Goal: Check status: Check status

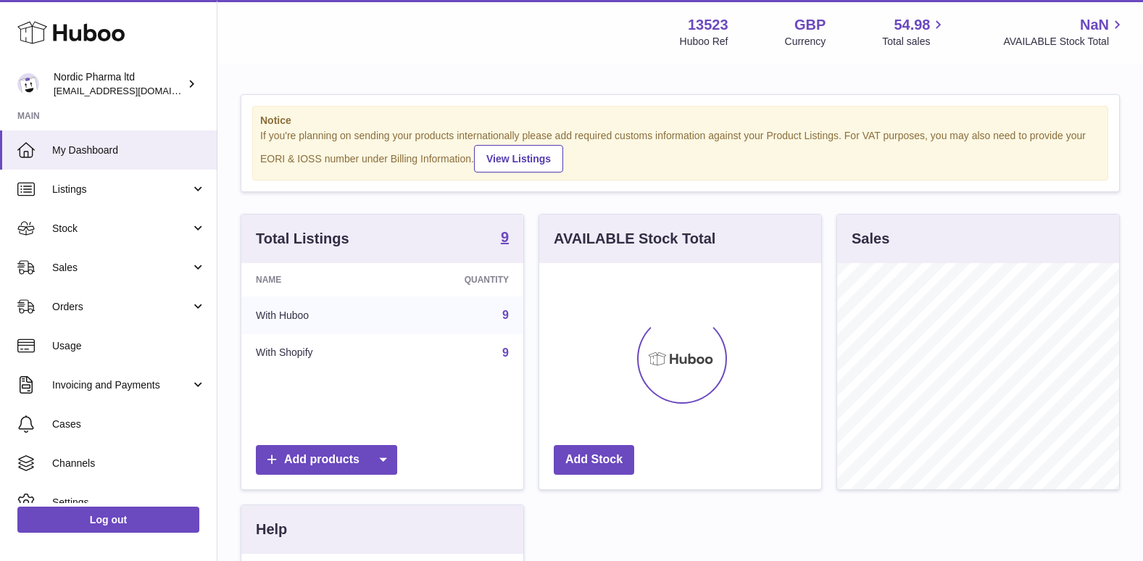
scroll to position [226, 282]
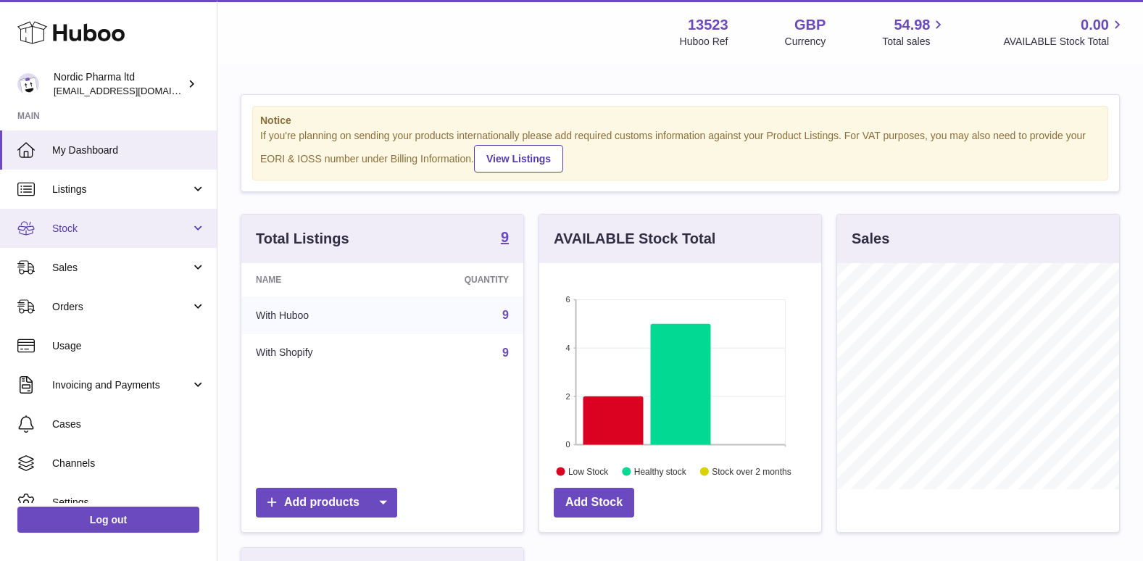
click at [76, 224] on span "Stock" at bounding box center [121, 229] width 138 height 14
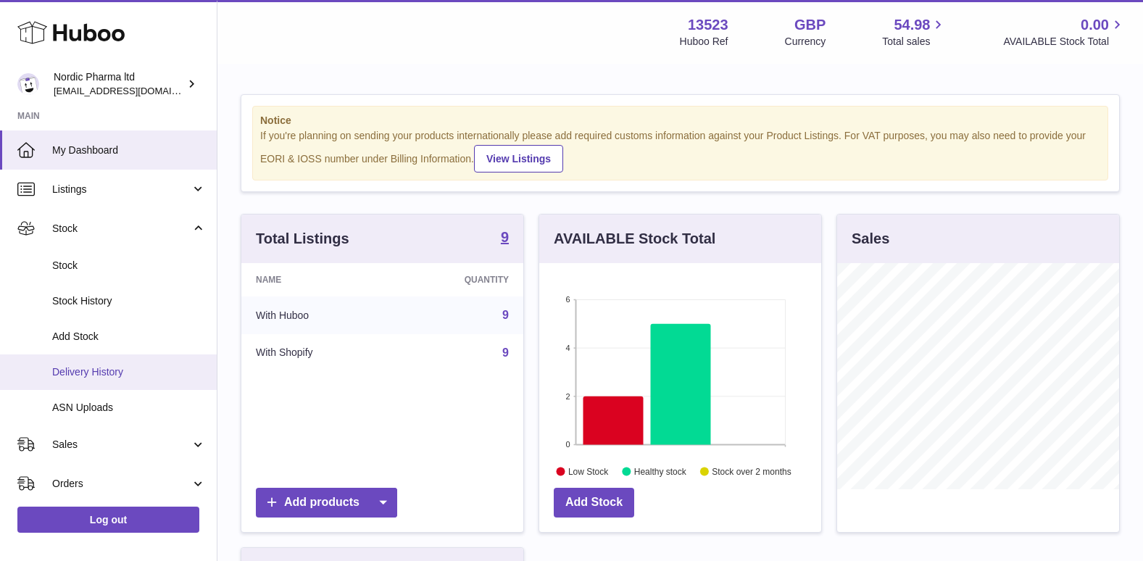
click at [99, 365] on span "Delivery History" at bounding box center [129, 372] width 154 height 14
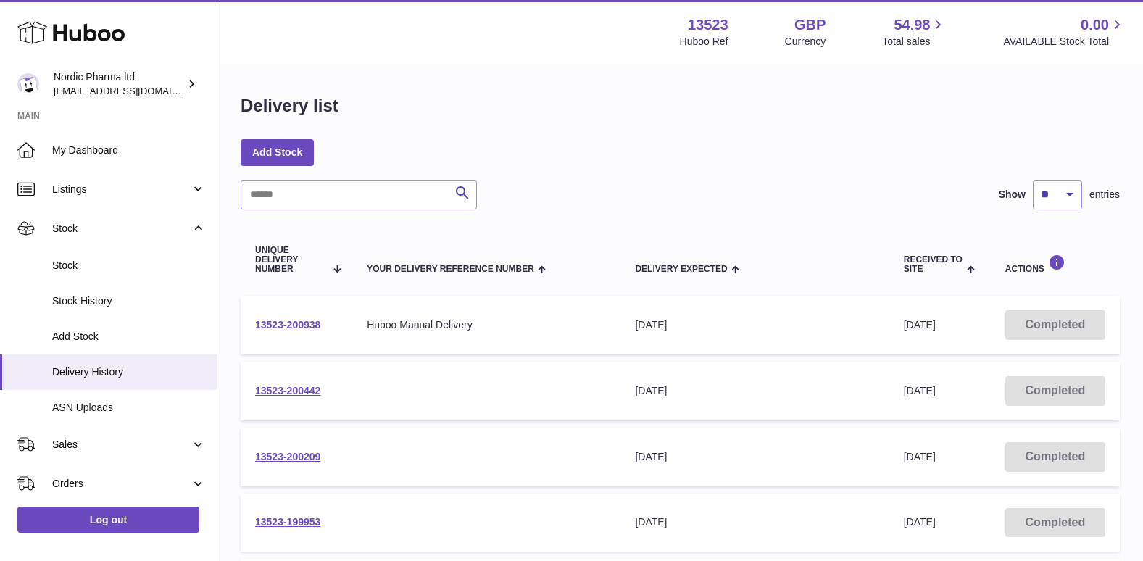
click at [305, 325] on link "13523-200938" at bounding box center [287, 325] width 65 height 12
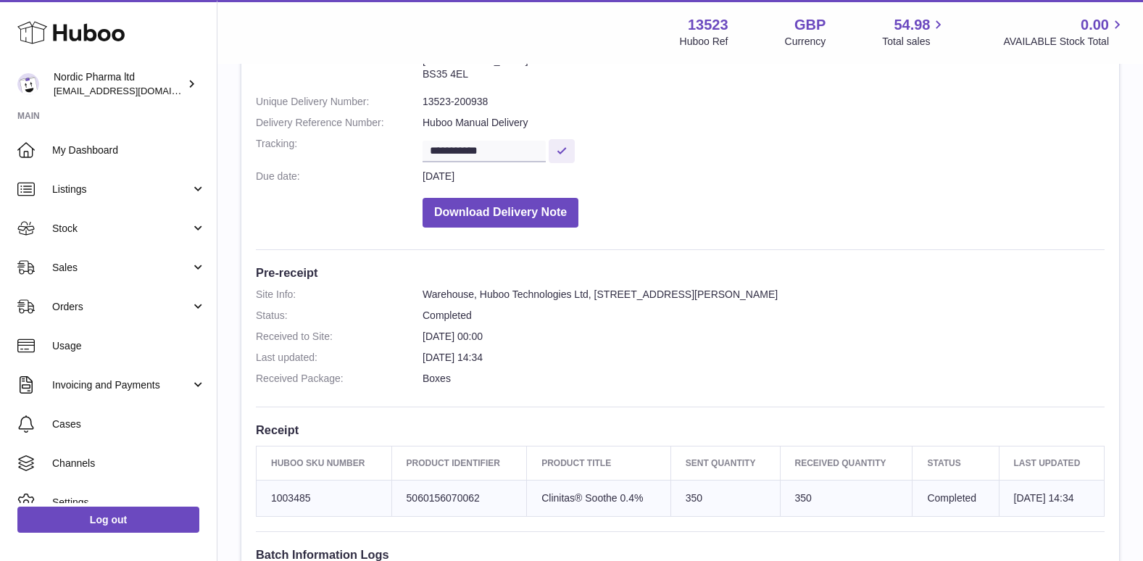
scroll to position [217, 0]
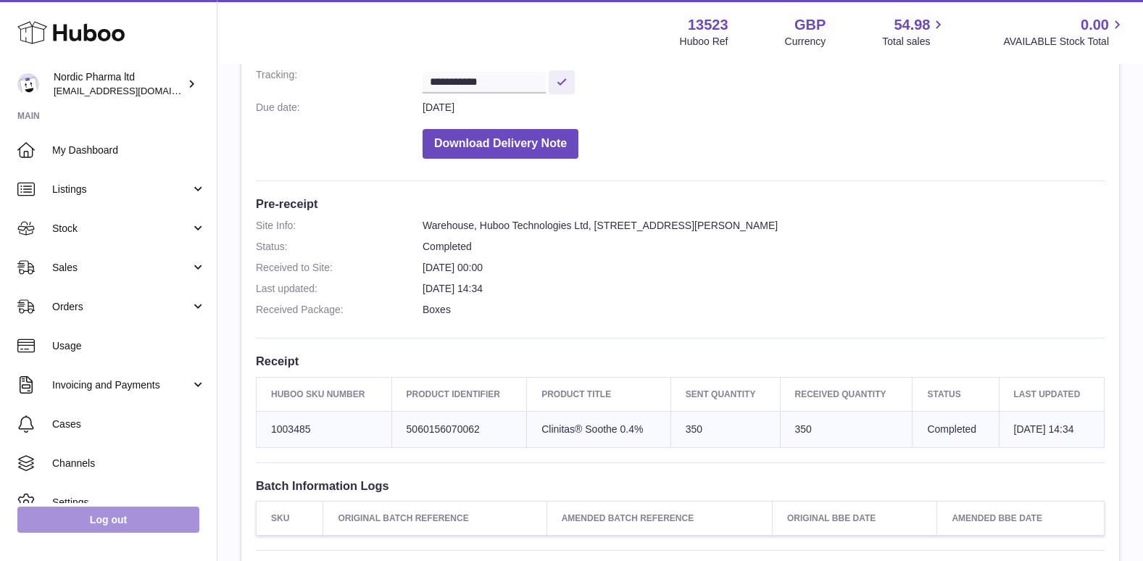
click at [132, 510] on link "Log out" at bounding box center [108, 520] width 182 height 26
